Goal: Find specific page/section: Find specific page/section

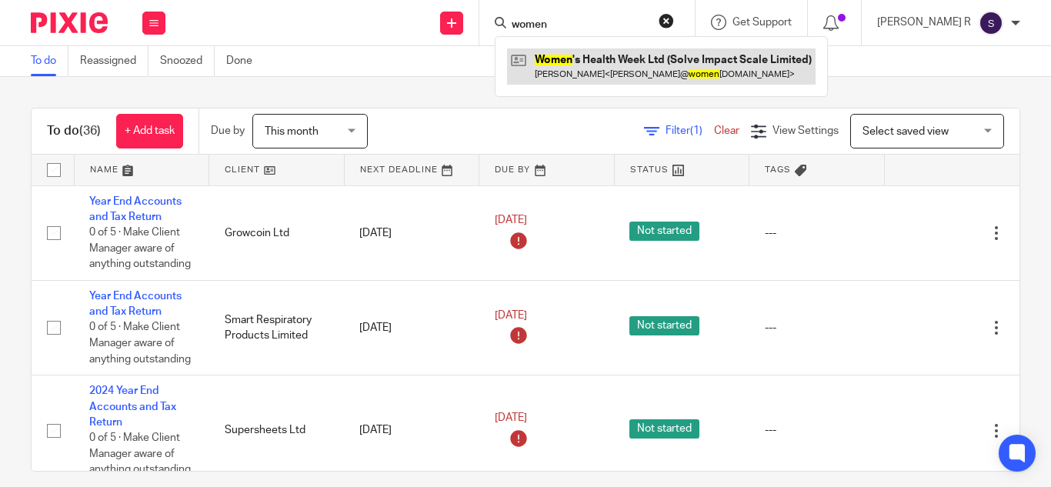
type input "women"
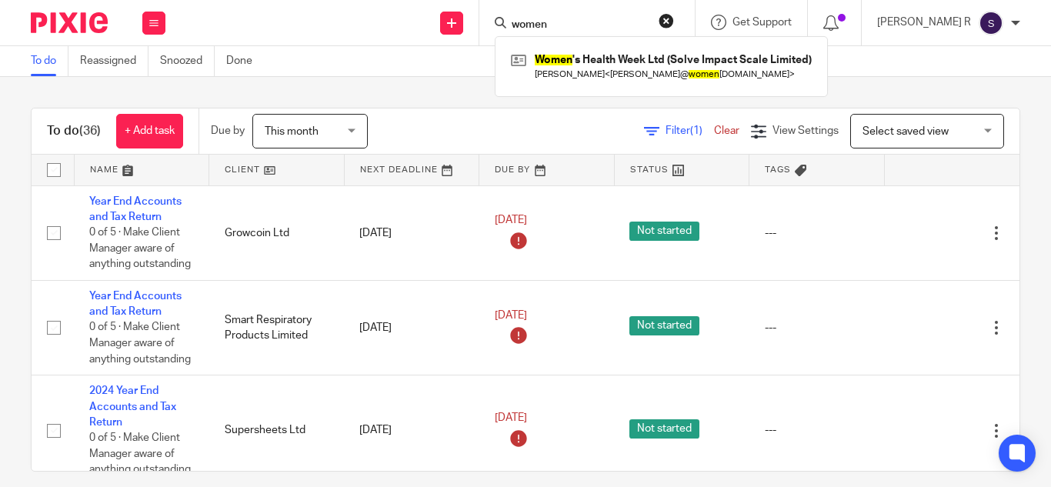
click at [404, 89] on div "To do (36) + Add task Due by This month This month [DATE] [DATE] This week Next…" at bounding box center [525, 282] width 1051 height 410
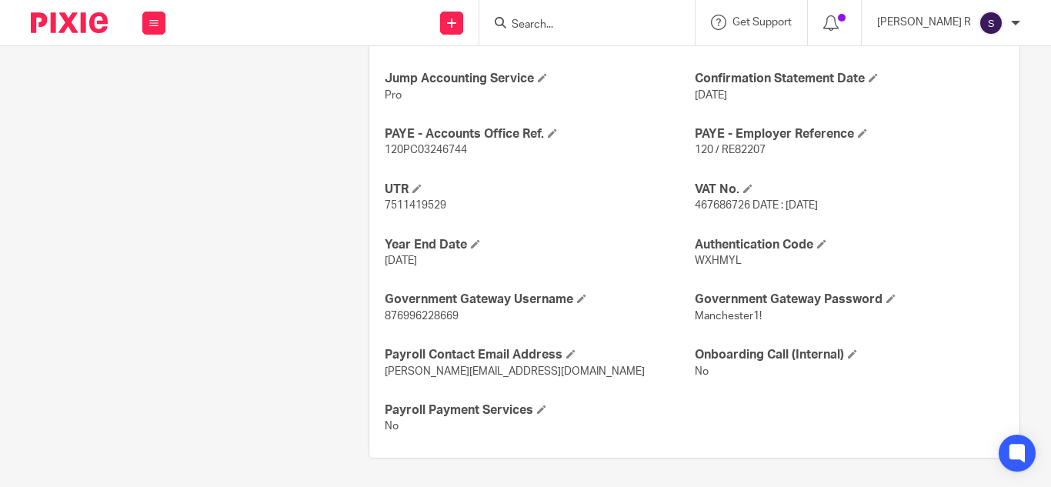
scroll to position [674, 0]
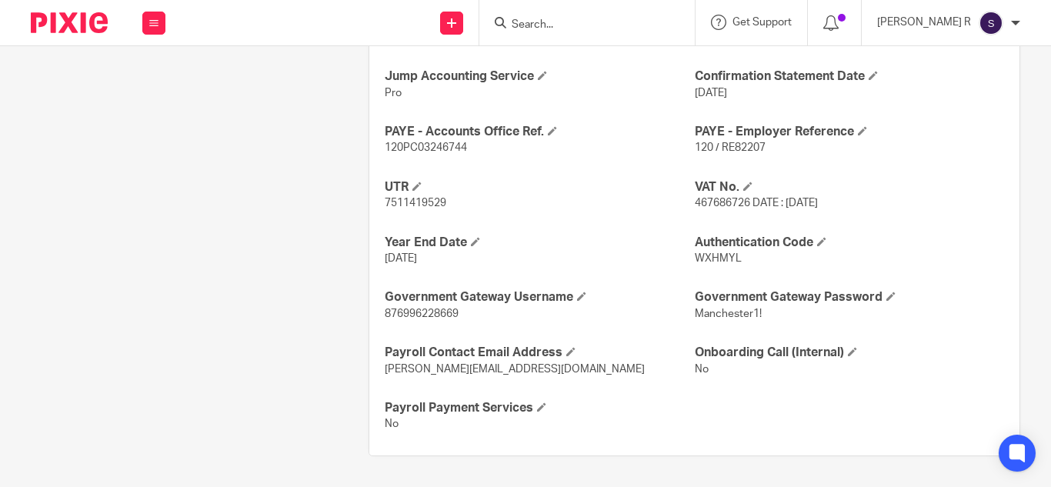
click at [705, 256] on span "WXHMYL" at bounding box center [718, 258] width 47 height 11
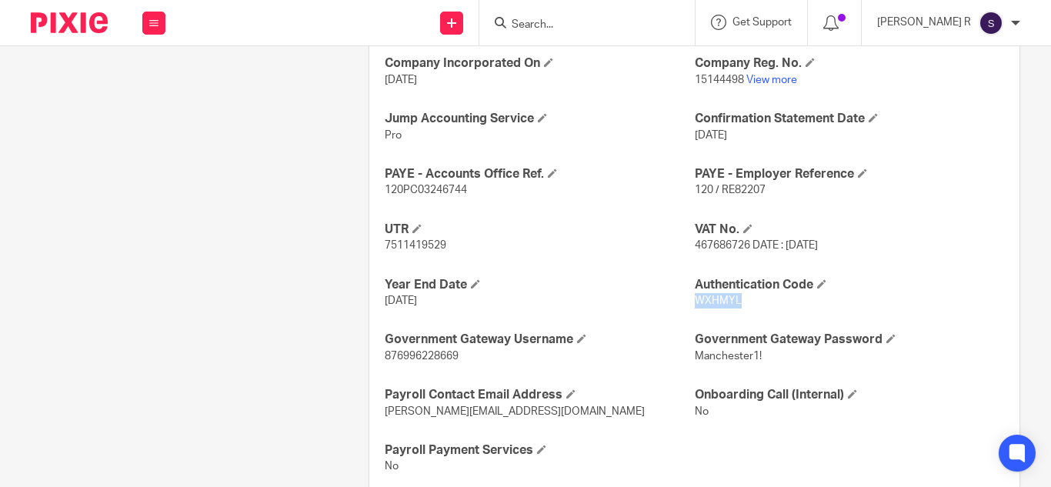
scroll to position [597, 0]
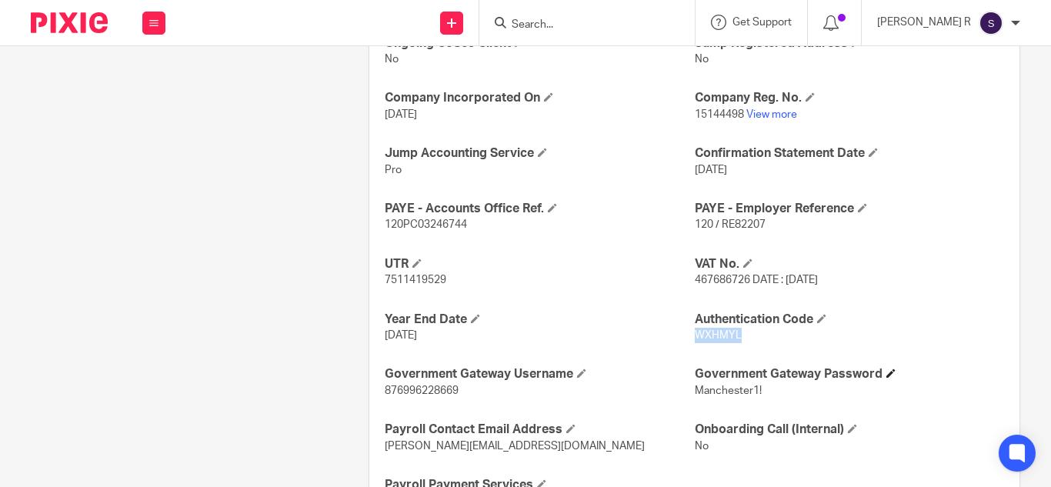
copy span "WXHMYL"
